Goal: Transaction & Acquisition: Obtain resource

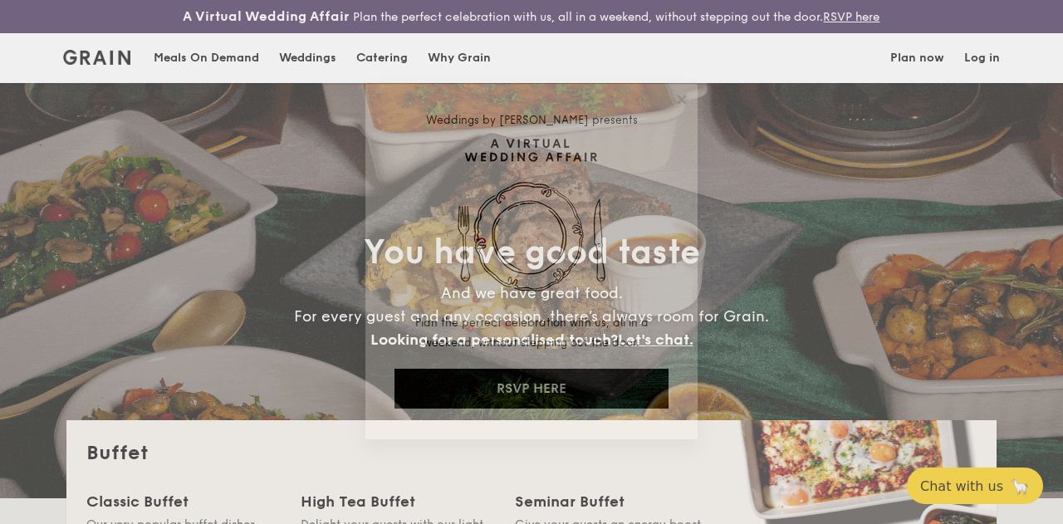
select select
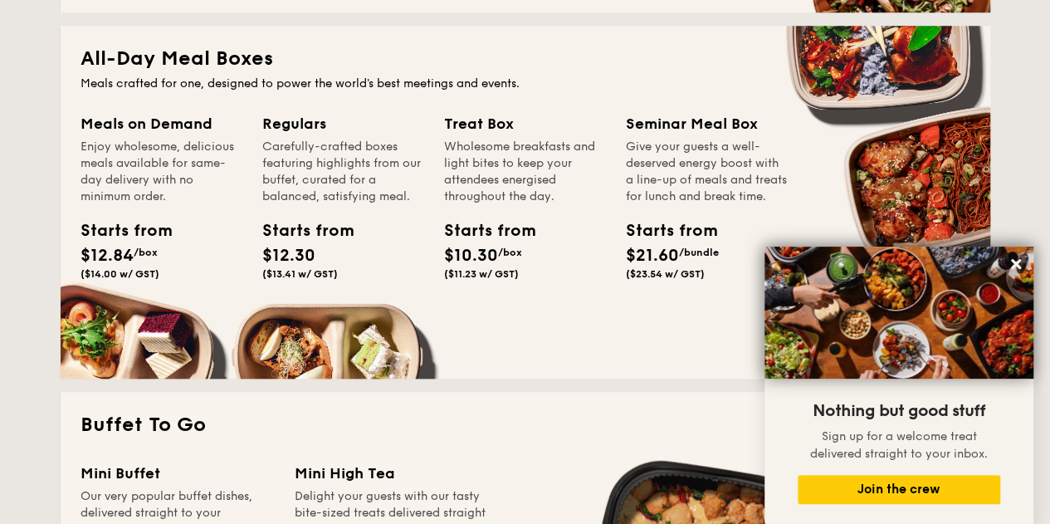
scroll to position [926, 0]
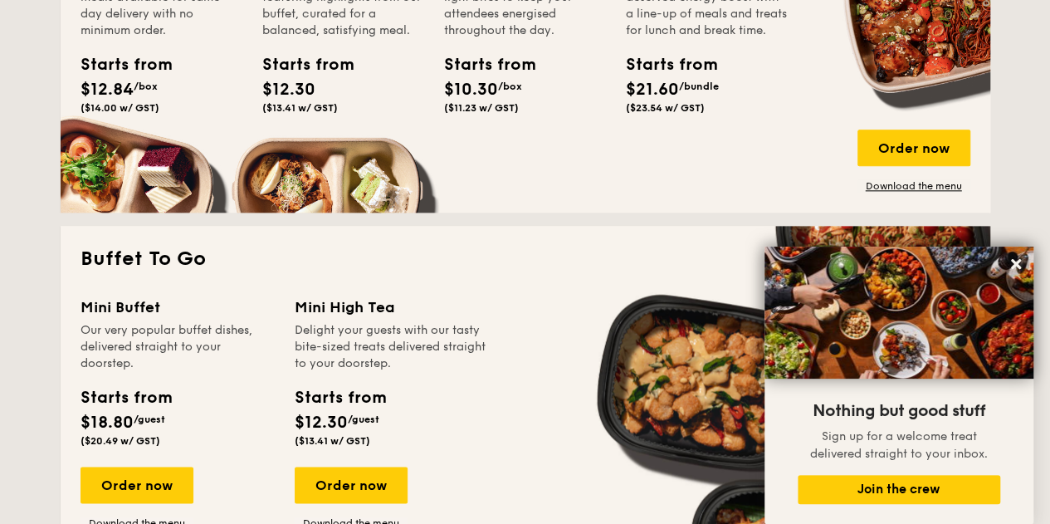
drag, startPoint x: 49, startPoint y: 236, endPoint x: 50, endPoint y: 248, distance: 12.5
click at [47, 237] on div "Buffet Classic Buffet Our very popular buffet dishes, complete with set-up. Sta…" at bounding box center [525, 392] width 956 height 1797
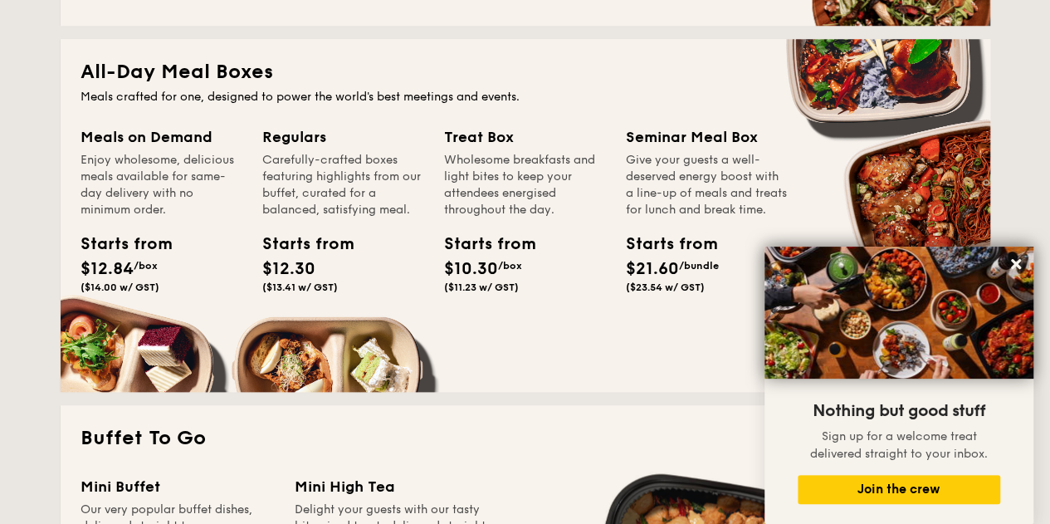
scroll to position [913, 0]
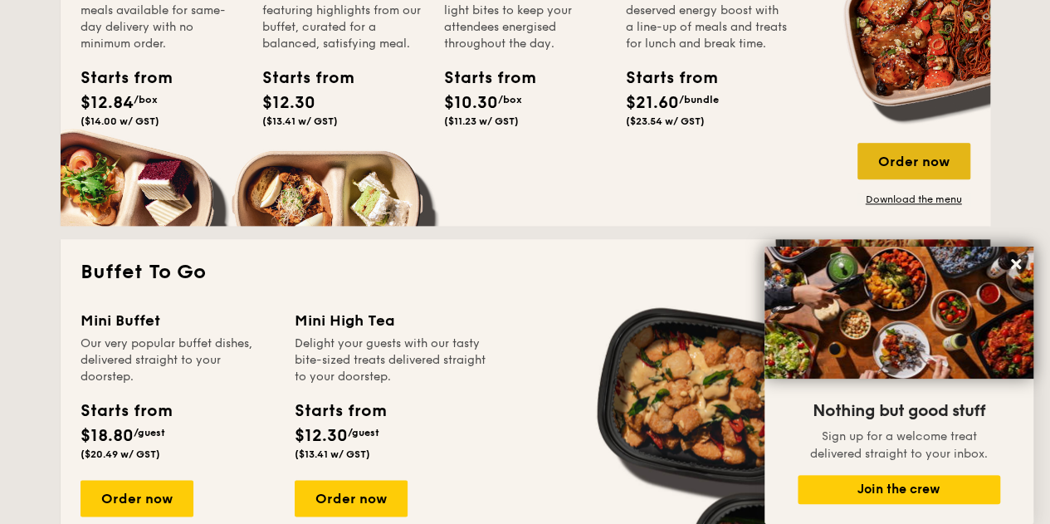
drag, startPoint x: 898, startPoint y: 177, endPoint x: 860, endPoint y: 172, distance: 38.5
click at [898, 177] on div "Order now" at bounding box center [914, 161] width 113 height 37
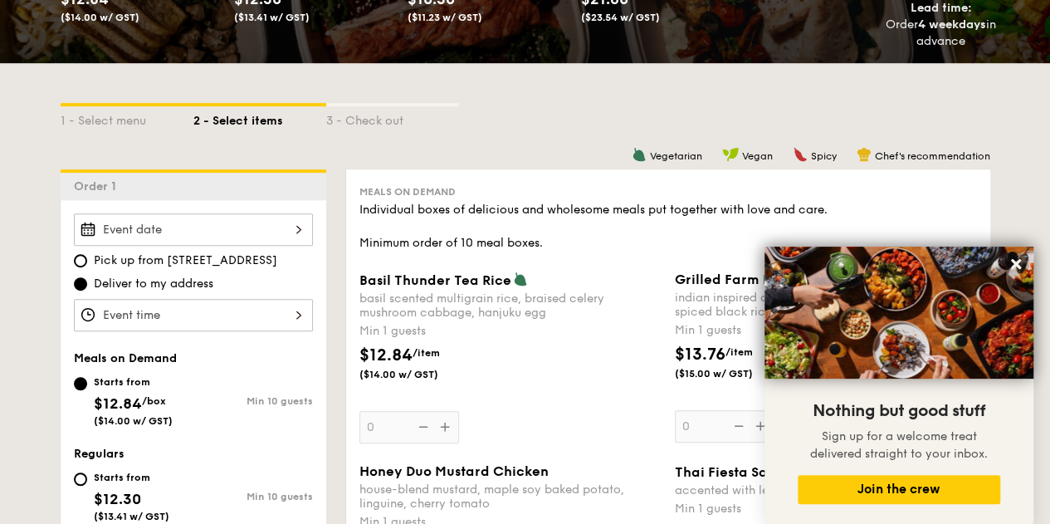
scroll to position [83, 0]
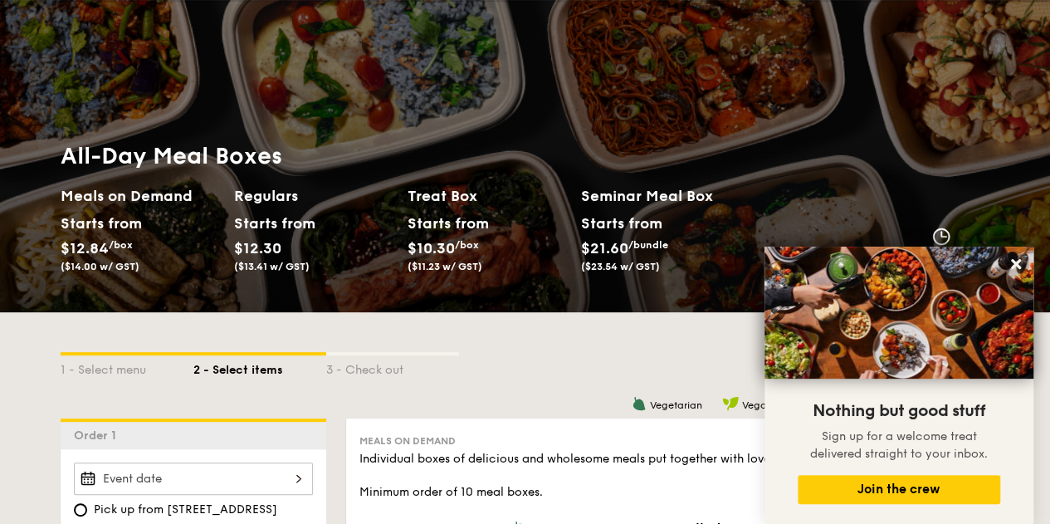
select select
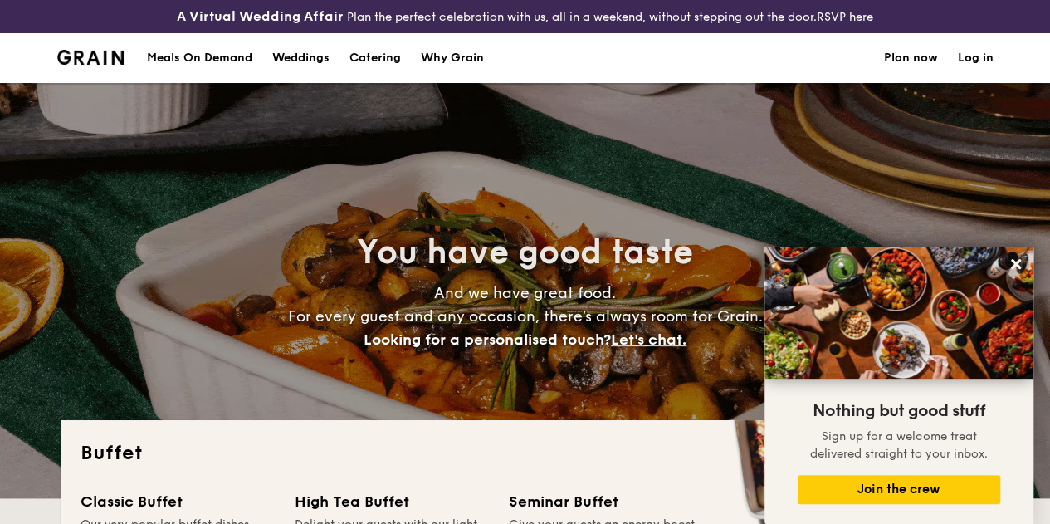
click at [229, 66] on div "Meals On Demand" at bounding box center [199, 58] width 105 height 50
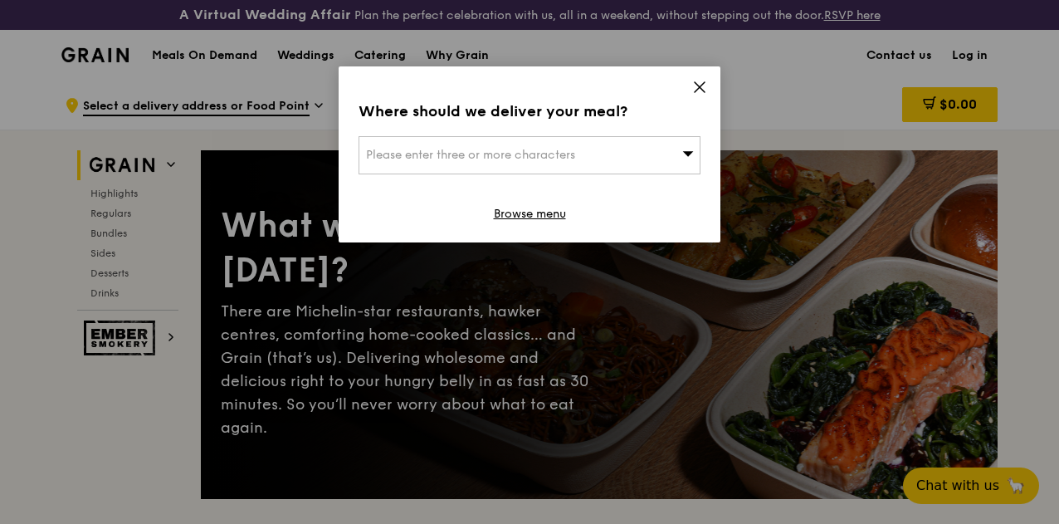
click at [699, 84] on icon at bounding box center [699, 87] width 15 height 15
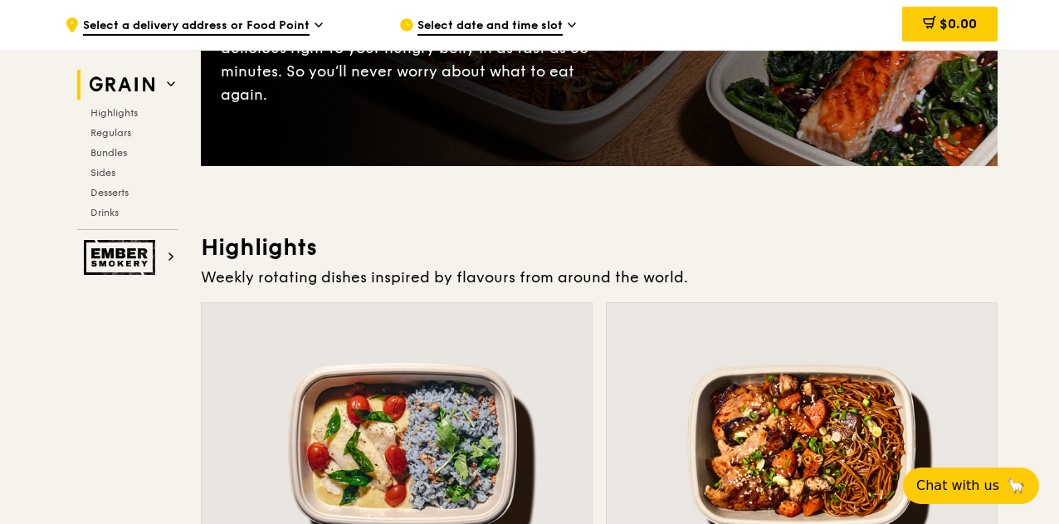
scroll to position [664, 0]
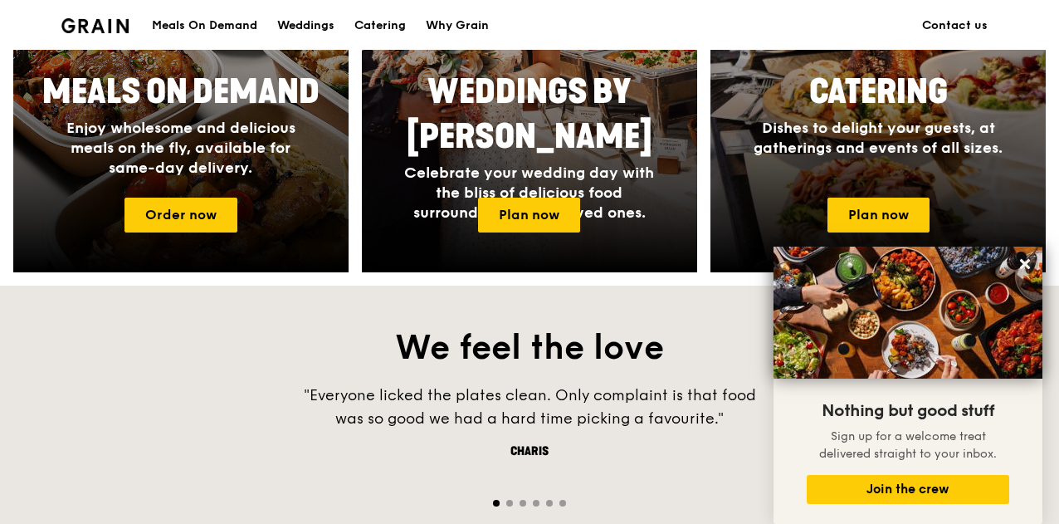
scroll to position [956, 0]
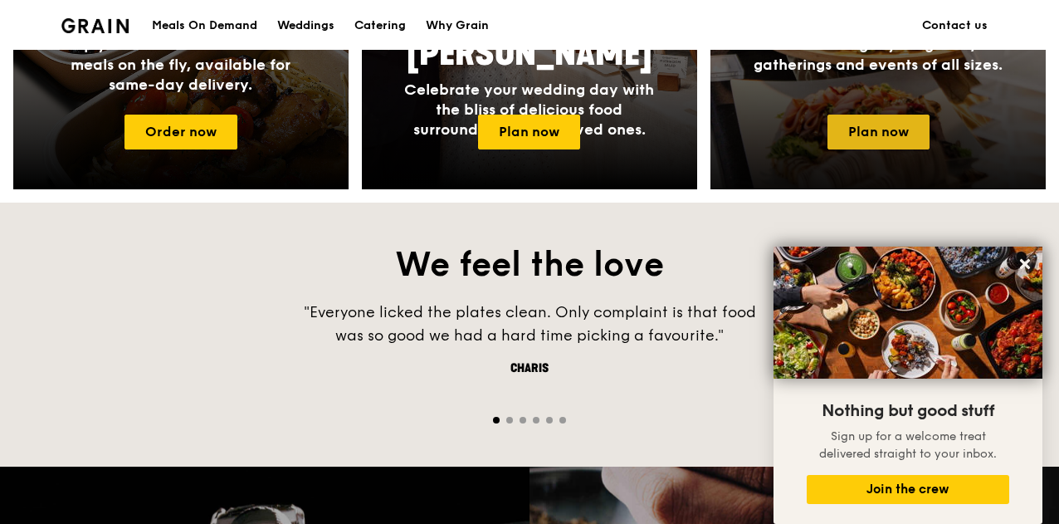
click at [880, 130] on link "Plan now" at bounding box center [879, 132] width 102 height 35
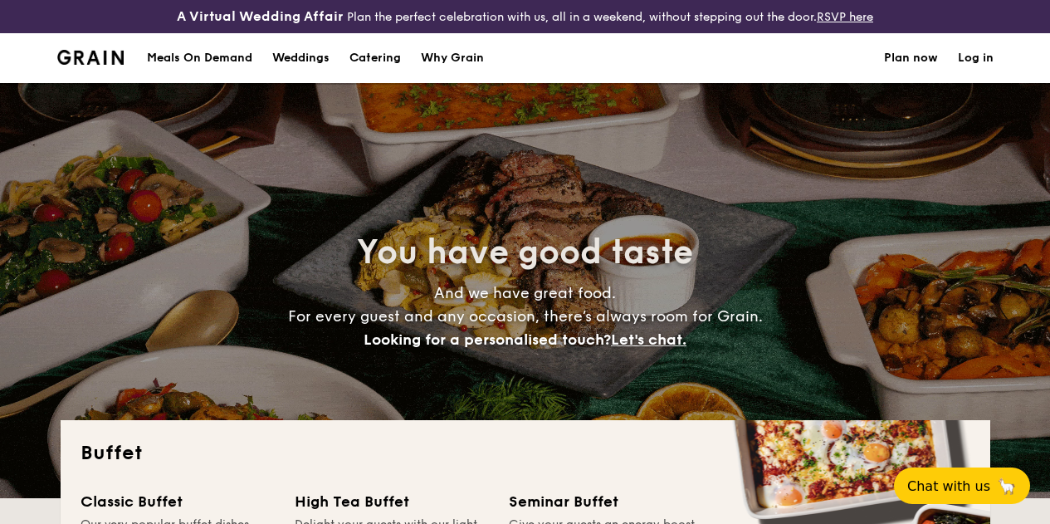
select select
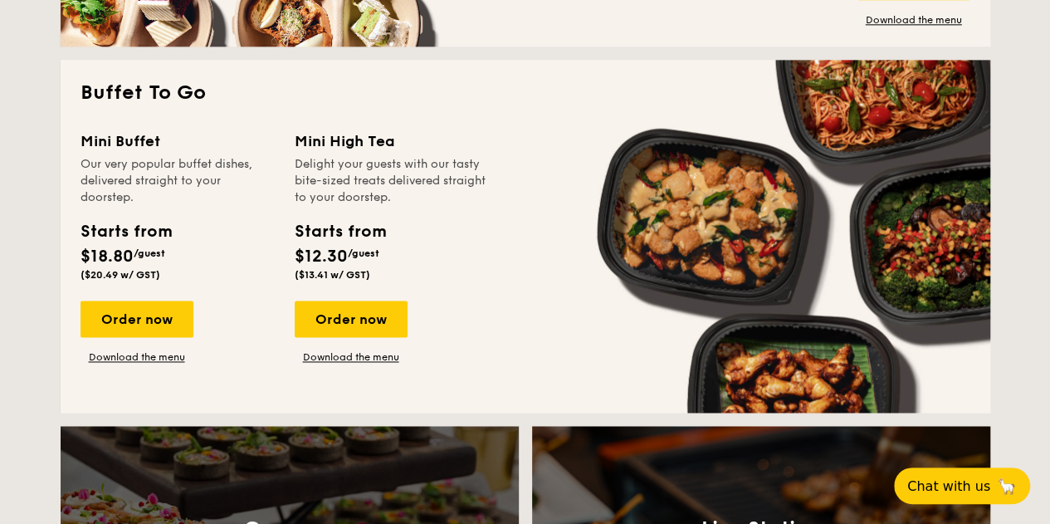
scroll to position [926, 0]
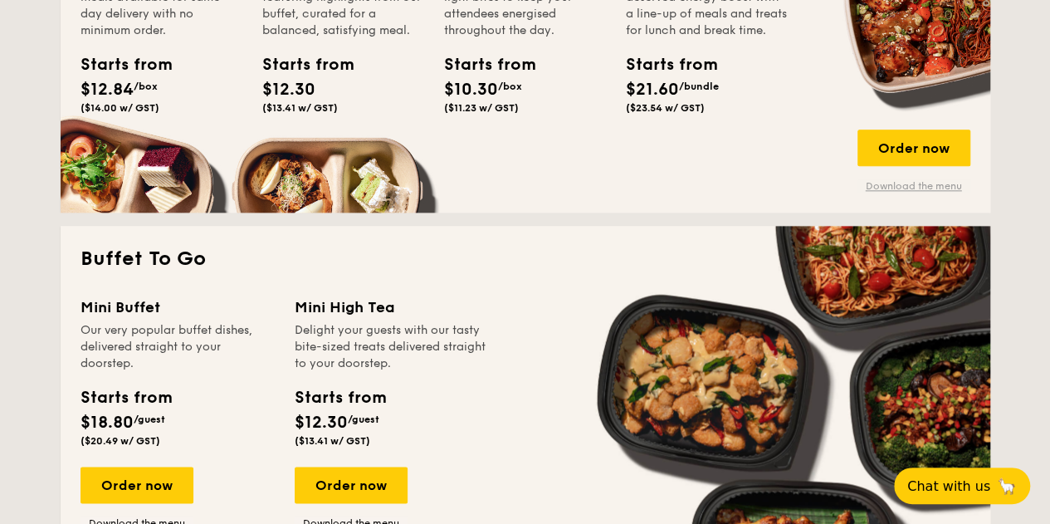
click at [904, 193] on link "Download the menu" at bounding box center [914, 185] width 113 height 13
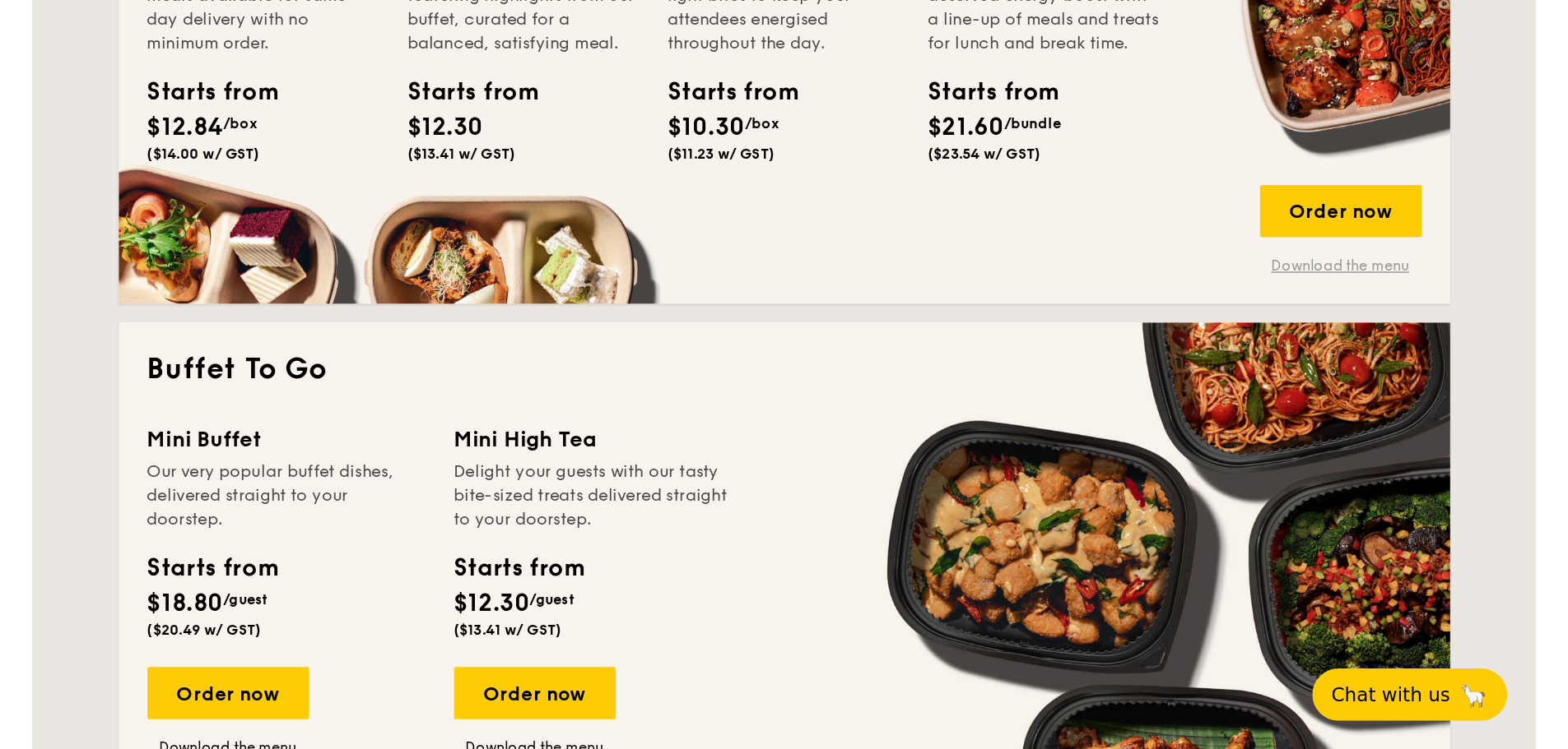
scroll to position [918, 0]
